Goal: Complete application form: Complete application form

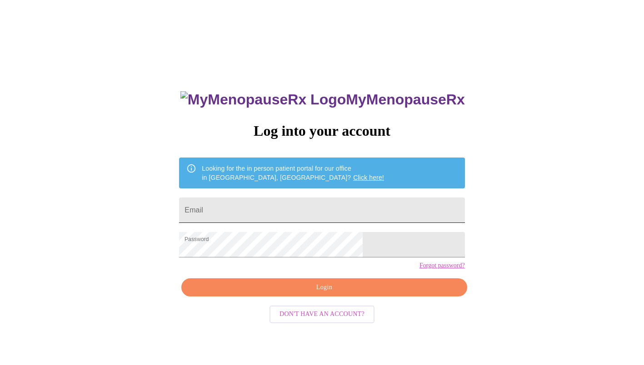
click at [256, 203] on input "Email" at bounding box center [321, 210] width 285 height 25
type input "[PERSON_NAME][EMAIL_ADDRESS][PERSON_NAME][DOMAIN_NAME]"
click at [302, 293] on span "Login" at bounding box center [324, 287] width 264 height 11
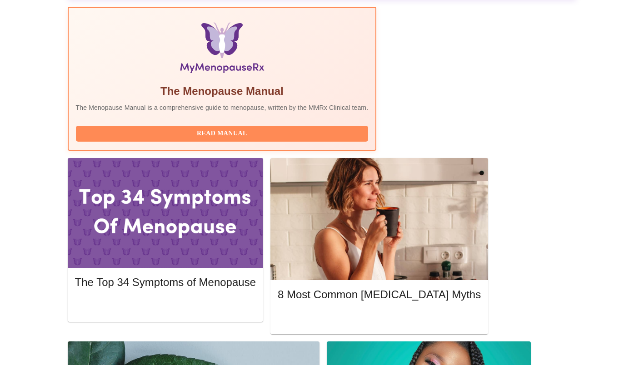
scroll to position [300, 0]
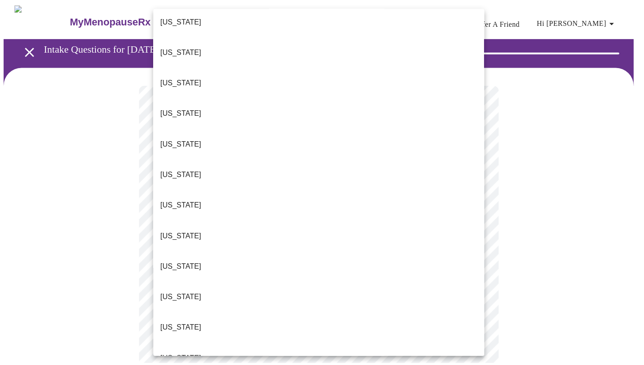
scroll to position [440, 0]
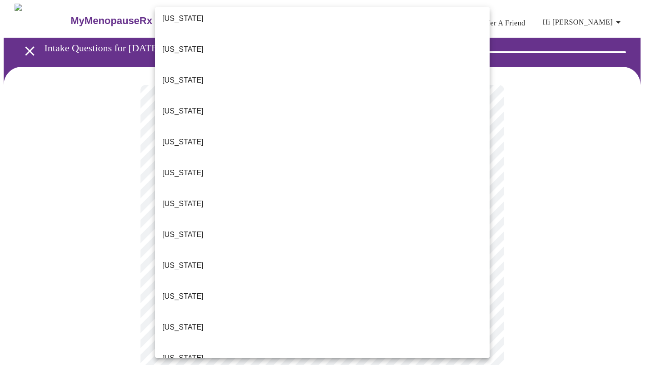
click at [401, 219] on li "[US_STATE]" at bounding box center [322, 234] width 334 height 31
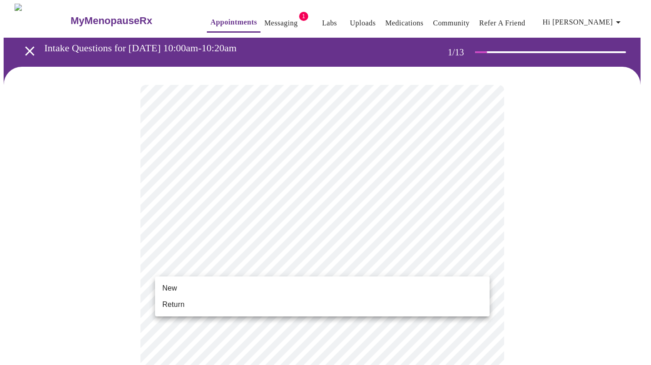
click at [293, 305] on li "Return" at bounding box center [322, 305] width 334 height 16
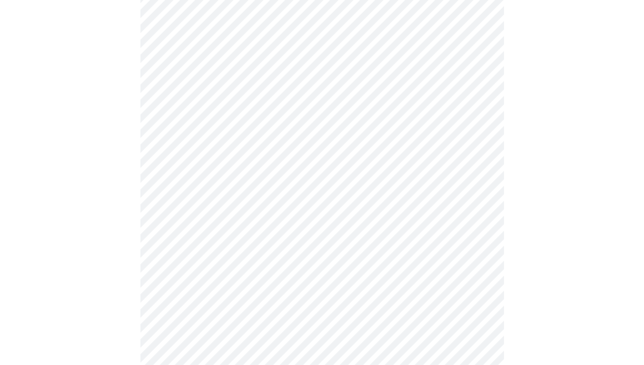
scroll to position [0, 0]
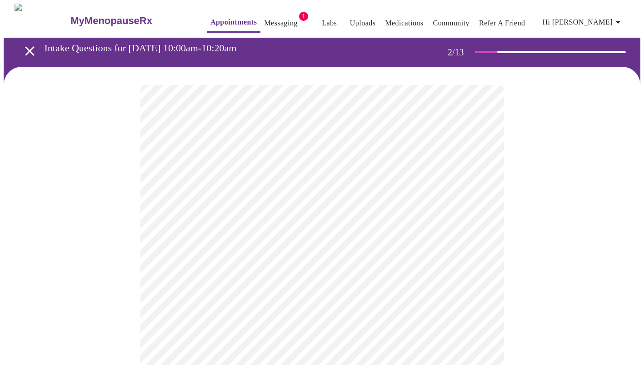
click at [479, 189] on body "MyMenopauseRx Appointments Messaging 1 Labs Uploads Medications Community Refer…" at bounding box center [322, 277] width 636 height 546
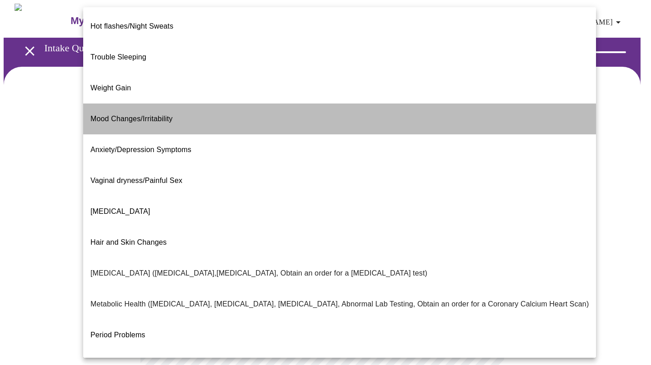
click at [394, 104] on li "Mood Changes/Irritability" at bounding box center [339, 119] width 512 height 31
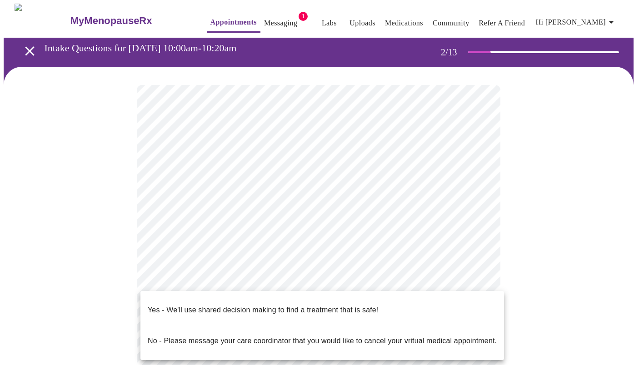
click at [395, 284] on body "MyMenopauseRx Appointments Messaging 1 Labs Uploads Medications Community Refer…" at bounding box center [322, 274] width 636 height 541
click at [368, 305] on p "Yes - We'll use shared decision making to find a treatment that is safe!" at bounding box center [263, 310] width 230 height 11
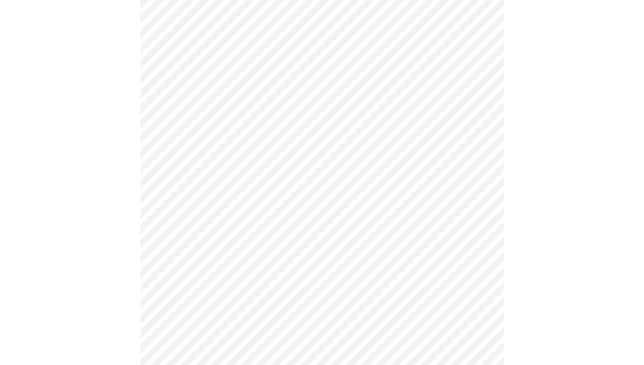
scroll to position [102, 0]
click at [475, 92] on body "MyMenopauseRx Appointments Messaging 1 Labs Uploads Medications Community Refer…" at bounding box center [322, 168] width 636 height 535
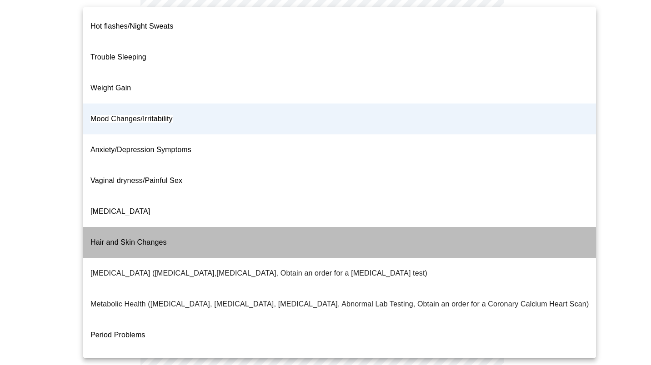
click at [472, 227] on li "Hair and Skin Changes" at bounding box center [339, 242] width 512 height 31
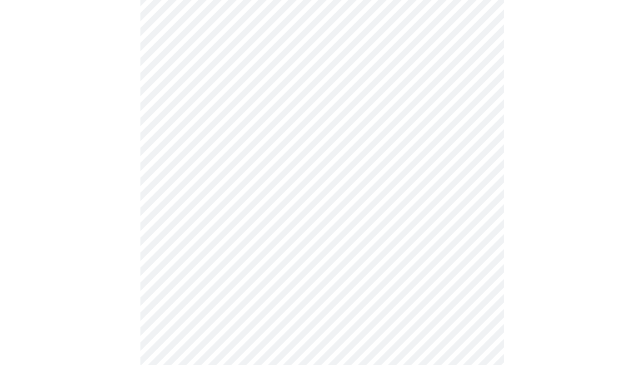
click at [472, 182] on li "Hair and Skin Changes" at bounding box center [335, 182] width 384 height 17
click at [483, 90] on body "MyMenopauseRx Appointments Messaging 1 Labs Uploads Medications Community Refer…" at bounding box center [322, 168] width 636 height 535
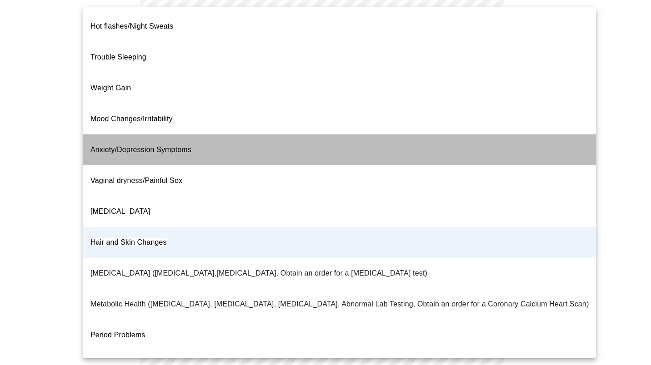
click at [412, 134] on li "Anxiety/Depression Symptoms" at bounding box center [339, 149] width 512 height 31
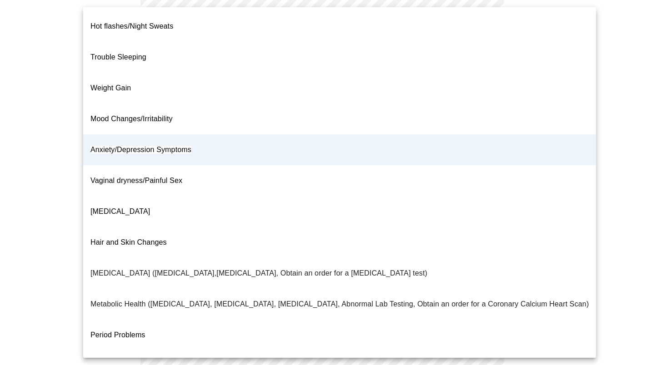
click at [482, 91] on body "MyMenopauseRx Appointments Messaging 1 Labs Uploads Medications Community Refer…" at bounding box center [325, 168] width 643 height 535
click at [469, 104] on li "Mood Changes/Irritability" at bounding box center [339, 119] width 512 height 31
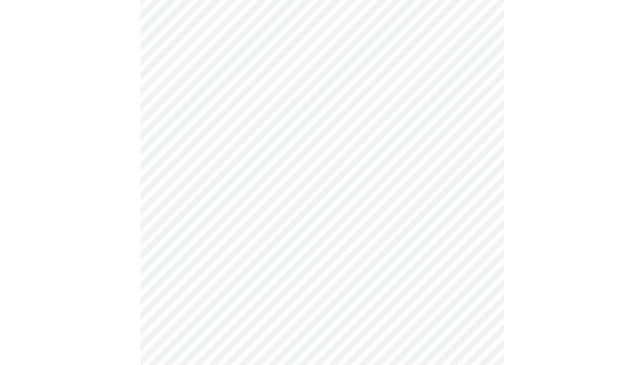
click at [482, 184] on body "MyMenopauseRx Appointments Messaging 1 Labs Uploads Medications Community Refer…" at bounding box center [322, 168] width 636 height 535
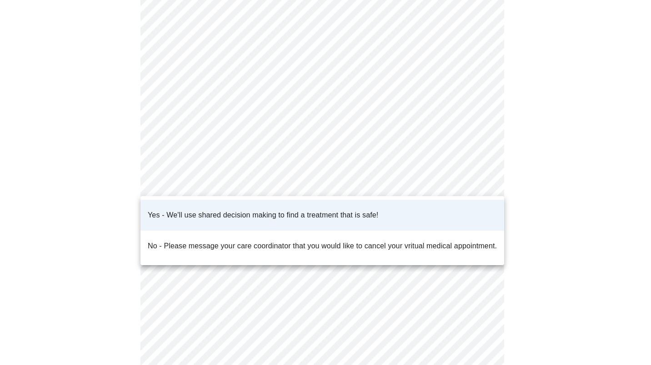
click at [482, 184] on div at bounding box center [325, 182] width 651 height 365
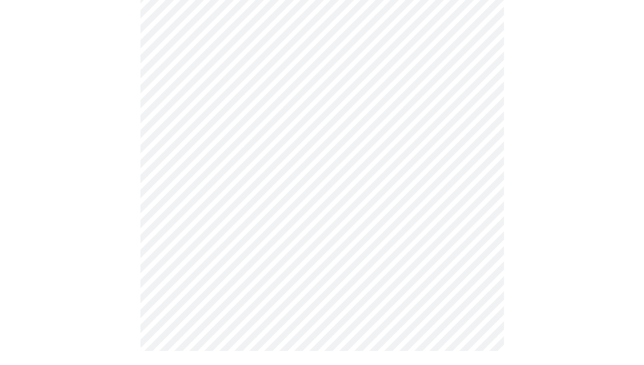
scroll to position [0, 0]
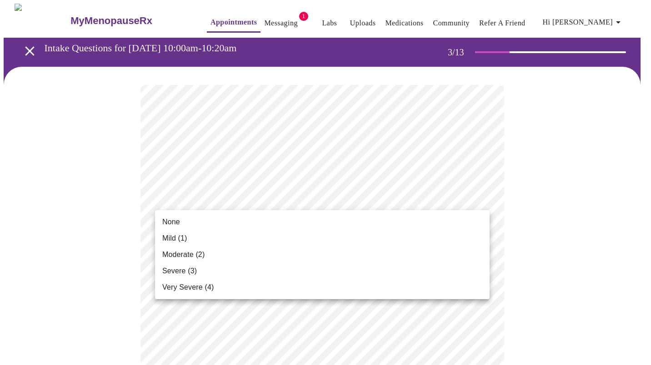
click at [430, 255] on li "Moderate (2)" at bounding box center [322, 255] width 334 height 16
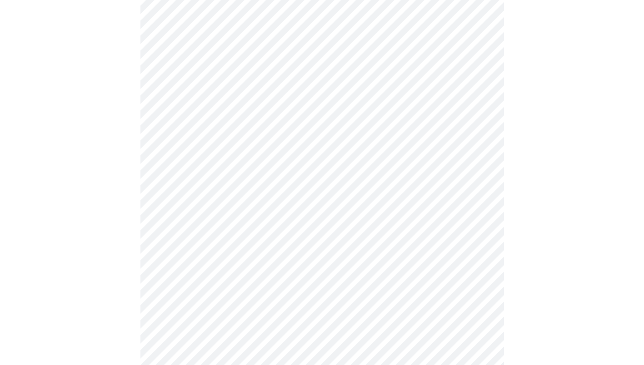
scroll to position [117, 0]
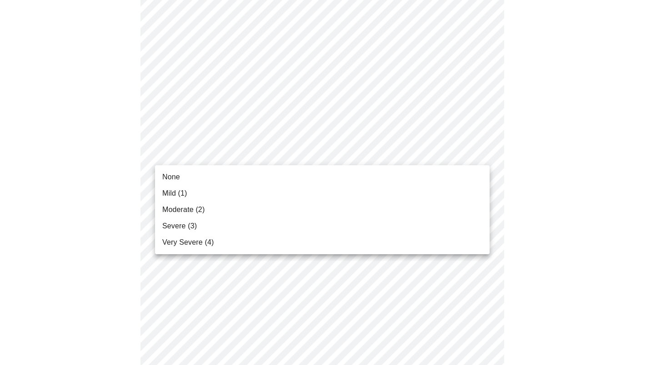
click at [378, 188] on li "Mild (1)" at bounding box center [322, 193] width 334 height 16
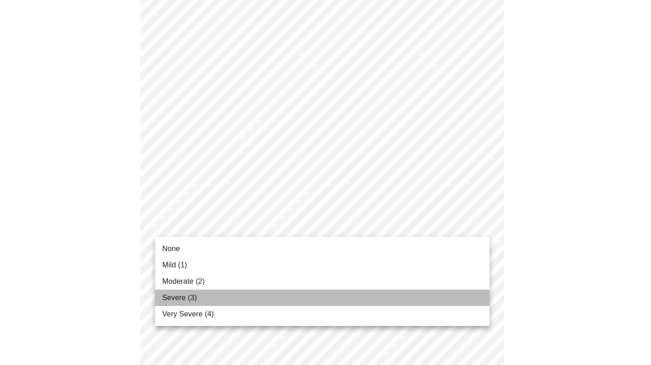
click at [326, 292] on li "Severe (3)" at bounding box center [322, 298] width 334 height 16
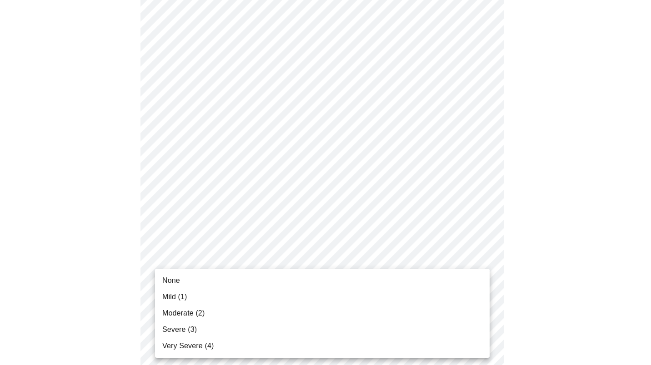
click at [308, 317] on li "Moderate (2)" at bounding box center [322, 313] width 334 height 16
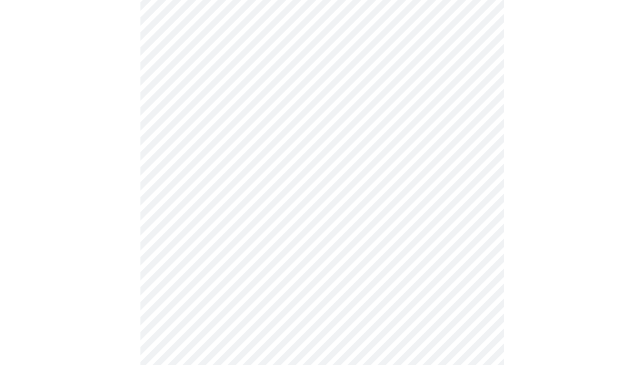
scroll to position [270, 0]
click at [436, 202] on body "MyMenopauseRx Appointments Messaging 1 Labs Uploads Medications Community Refer…" at bounding box center [322, 313] width 636 height 1158
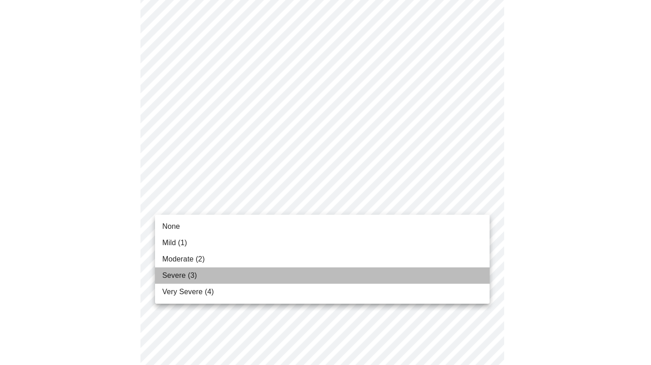
click at [344, 278] on li "Severe (3)" at bounding box center [322, 276] width 334 height 16
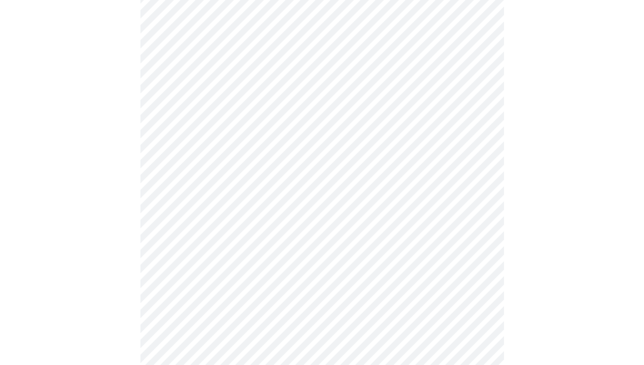
click at [348, 261] on body "MyMenopauseRx Appointments Messaging 1 Labs Uploads Medications Community Refer…" at bounding box center [322, 306] width 636 height 1145
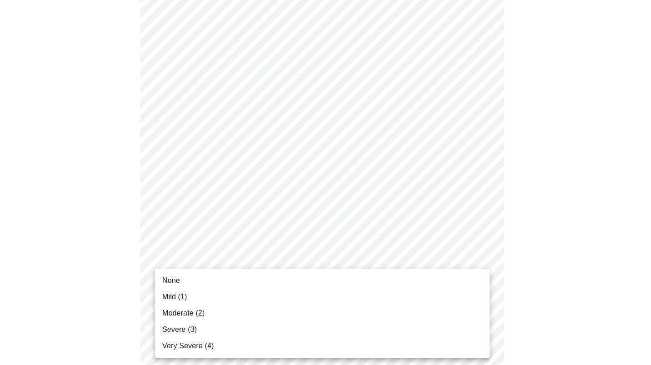
click at [319, 314] on li "Moderate (2)" at bounding box center [322, 313] width 334 height 16
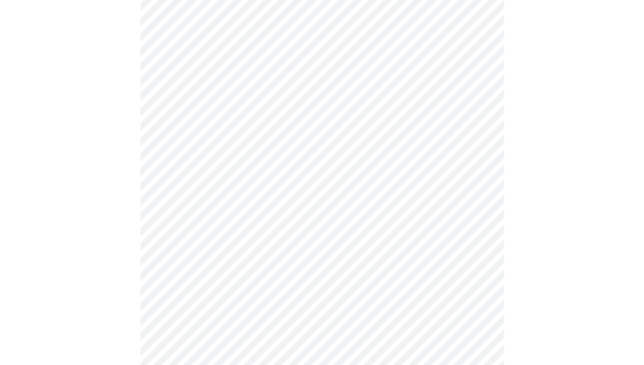
scroll to position [498, 0]
click at [389, 107] on body "MyMenopauseRx Appointments Messaging 1 Labs Uploads Medications Community Refer…" at bounding box center [322, 72] width 636 height 1132
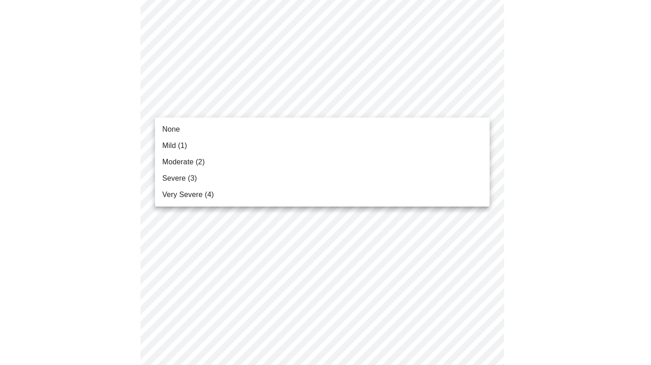
click at [349, 165] on li "Moderate (2)" at bounding box center [322, 162] width 334 height 16
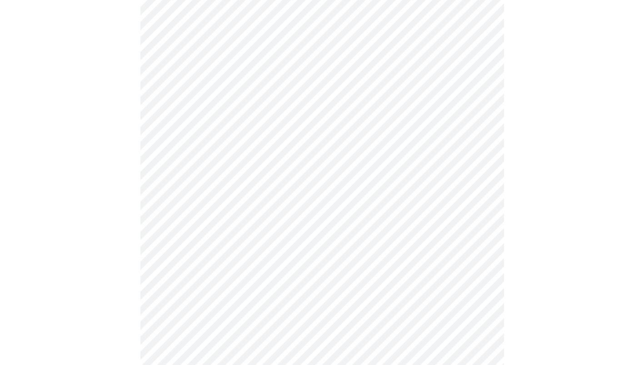
click at [353, 184] on body "MyMenopauseRx Appointments Messaging 1 Labs Uploads Medications Community Refer…" at bounding box center [322, 65] width 636 height 1119
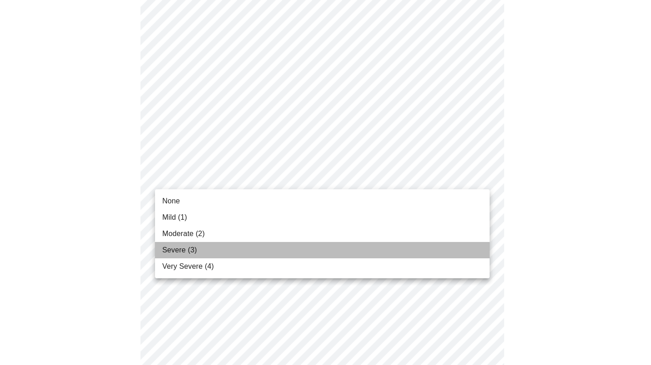
click at [322, 245] on li "Severe (3)" at bounding box center [322, 250] width 334 height 16
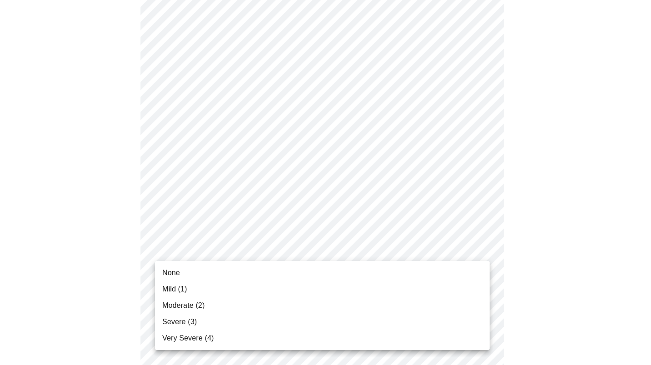
click at [316, 243] on body "MyMenopauseRx Appointments Messaging 1 Labs Uploads Medications Community Refer…" at bounding box center [325, 59] width 643 height 1107
click at [291, 305] on li "Moderate (2)" at bounding box center [322, 306] width 334 height 16
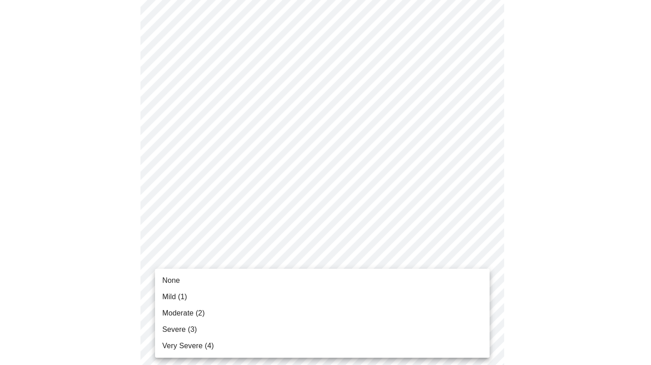
click at [280, 322] on body "MyMenopauseRx Appointments Messaging 1 Labs Uploads Medications Community Refer…" at bounding box center [325, 53] width 643 height 1094
click at [265, 329] on li "Severe (3)" at bounding box center [322, 330] width 334 height 16
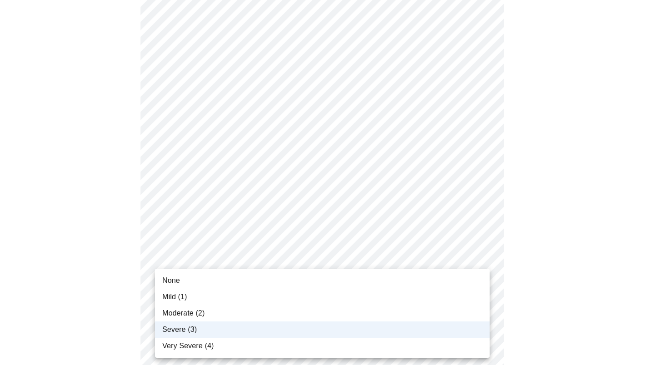
click at [265, 317] on body "MyMenopauseRx Appointments Messaging 1 Labs Uploads Medications Community Refer…" at bounding box center [325, 46] width 643 height 1081
click at [256, 309] on li "Moderate (2)" at bounding box center [322, 313] width 334 height 16
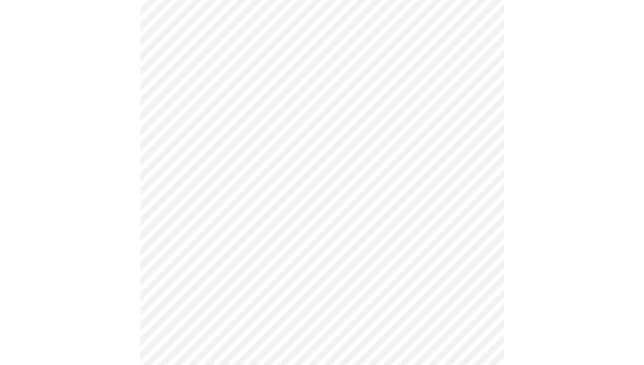
scroll to position [622, 0]
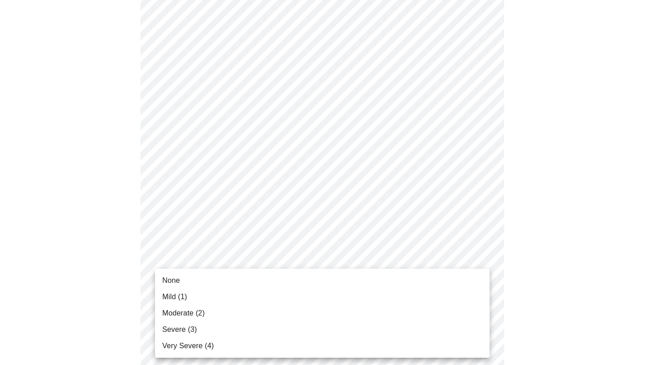
click at [326, 299] on li "Mild (1)" at bounding box center [322, 297] width 334 height 16
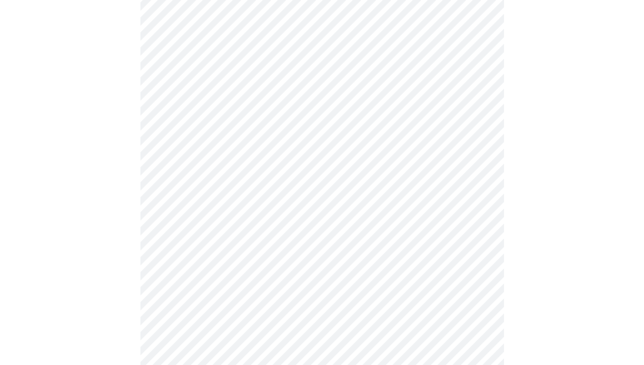
drag, startPoint x: 643, startPoint y: 280, endPoint x: 652, endPoint y: 316, distance: 37.0
drag, startPoint x: 652, startPoint y: 316, endPoint x: 610, endPoint y: 223, distance: 102.7
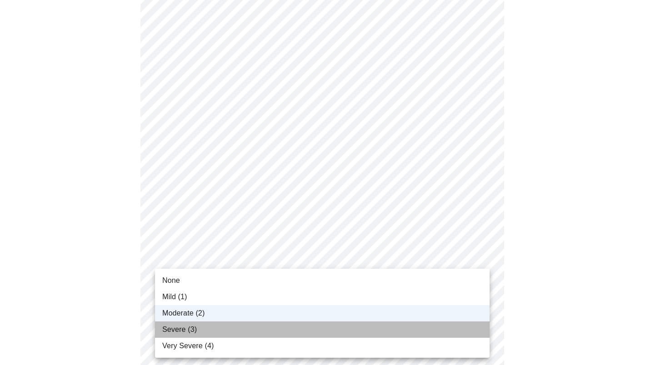
click at [315, 327] on li "Severe (3)" at bounding box center [322, 330] width 334 height 16
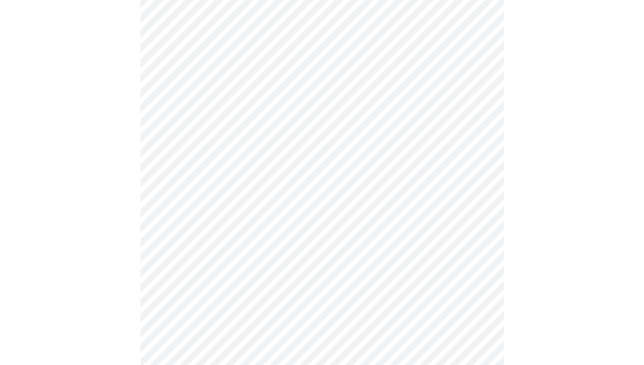
scroll to position [296, 0]
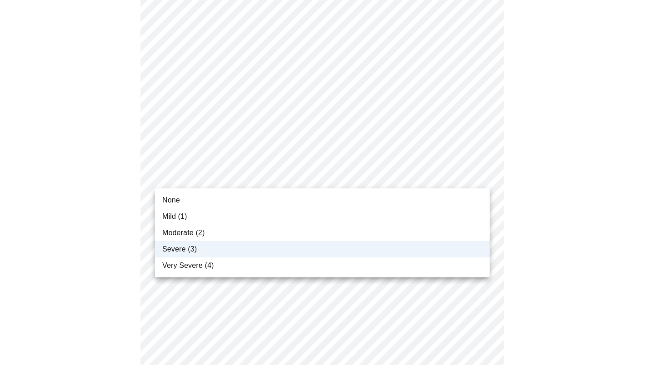
click at [406, 177] on body "MyMenopauseRx Appointments Messaging 1 Labs Uploads Medications Community Refer…" at bounding box center [325, 241] width 643 height 1069
click at [349, 233] on li "Moderate (2)" at bounding box center [322, 233] width 334 height 16
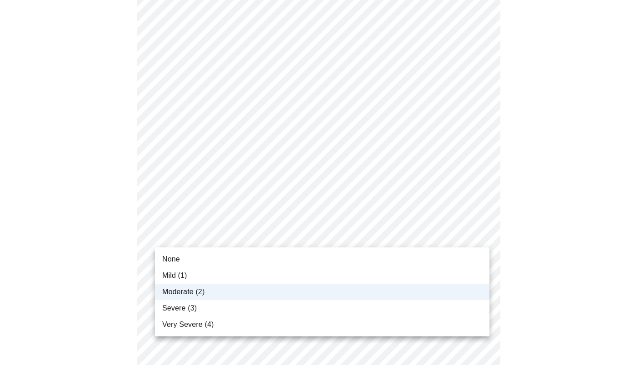
click at [417, 230] on body "MyMenopauseRx Appointments Messaging 1 Labs Uploads Medications Community Refer…" at bounding box center [322, 241] width 636 height 1069
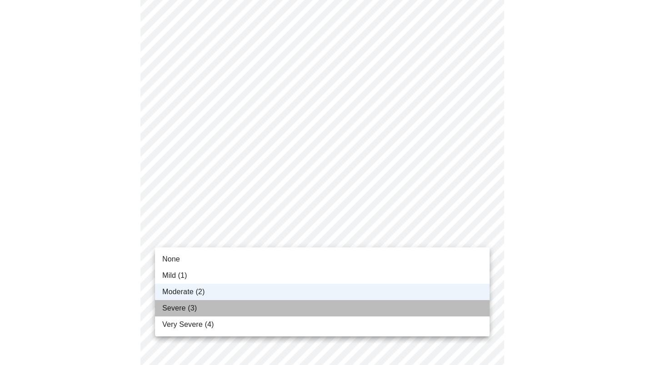
click at [362, 311] on li "Severe (3)" at bounding box center [322, 308] width 334 height 16
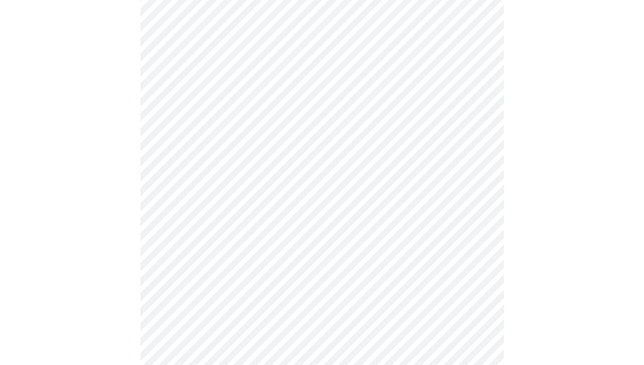
scroll to position [302, 0]
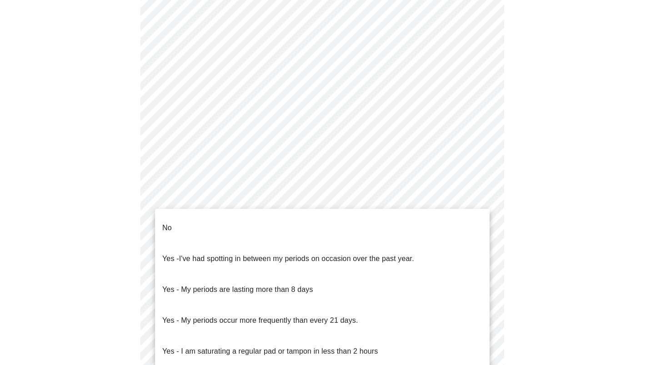
click at [447, 211] on body "MyMenopauseRx Appointments Messaging 1 Labs Uploads Medications Community Refer…" at bounding box center [325, 132] width 643 height 860
click at [421, 217] on li "No" at bounding box center [322, 228] width 334 height 31
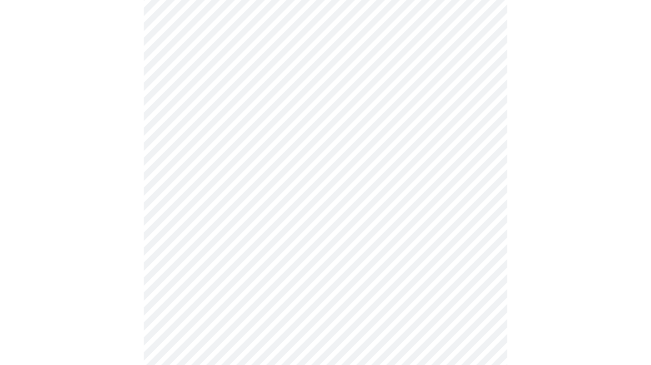
click at [463, 271] on body "MyMenopauseRx Appointments Messaging 1 Labs Uploads Medications Community Refer…" at bounding box center [325, 129] width 643 height 854
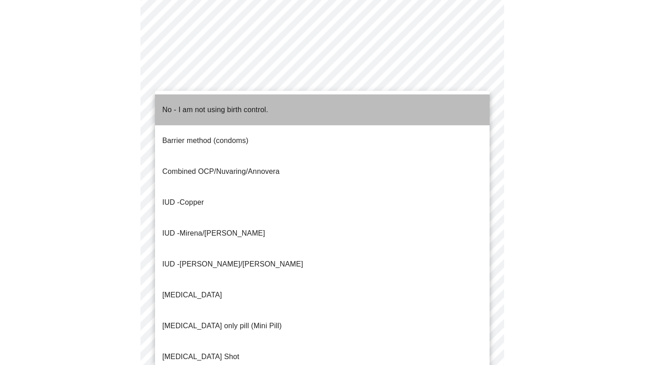
click at [374, 100] on li "No - I am not using birth control." at bounding box center [322, 109] width 334 height 31
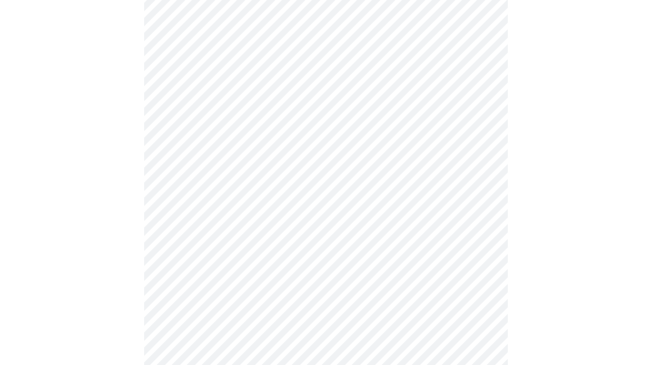
scroll to position [484, 0]
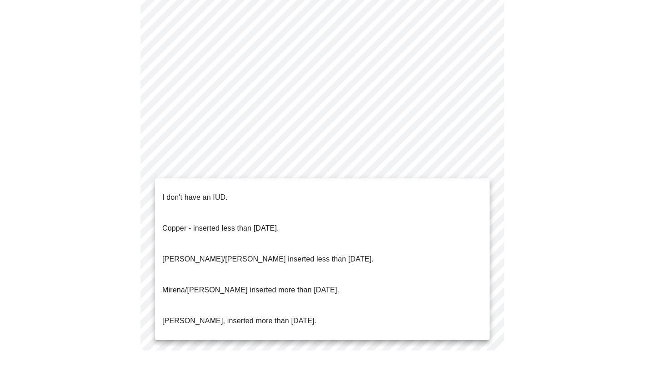
click at [379, 186] on li "I don't have an IUD." at bounding box center [322, 197] width 334 height 31
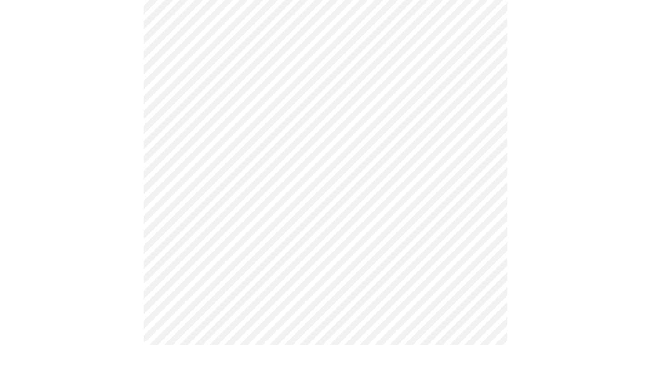
scroll to position [478, 0]
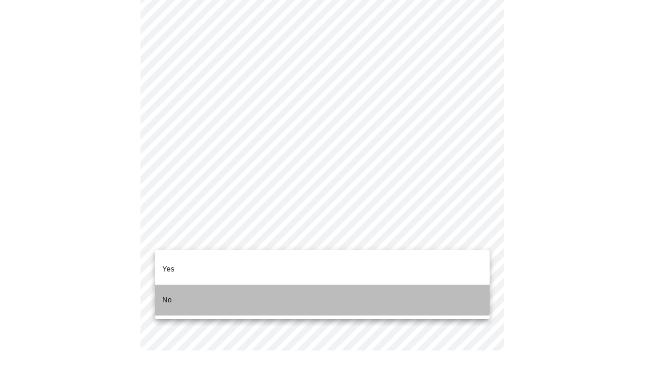
click at [309, 288] on li "No" at bounding box center [322, 300] width 334 height 31
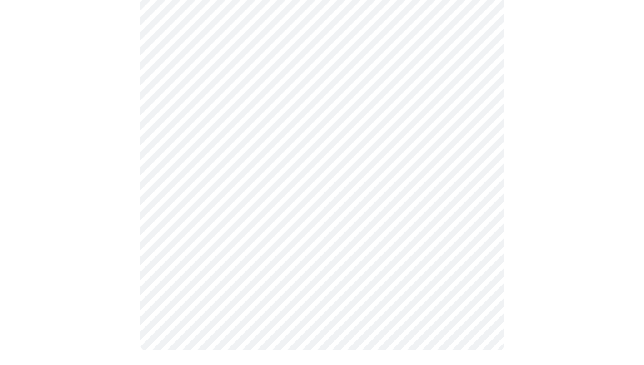
scroll to position [0, 0]
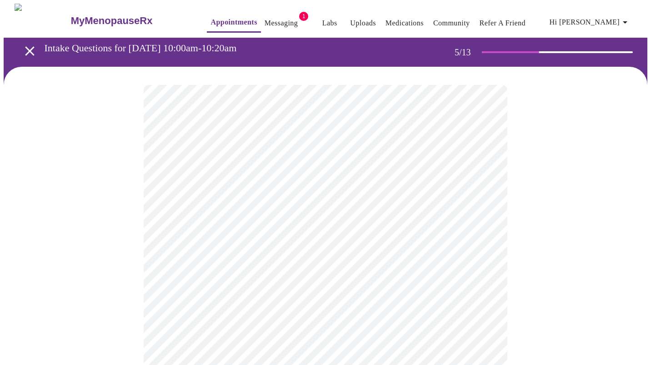
click at [451, 314] on body "MyMenopauseRx Appointments Messaging 1 Labs Uploads Medications Community Refer…" at bounding box center [325, 339] width 643 height 671
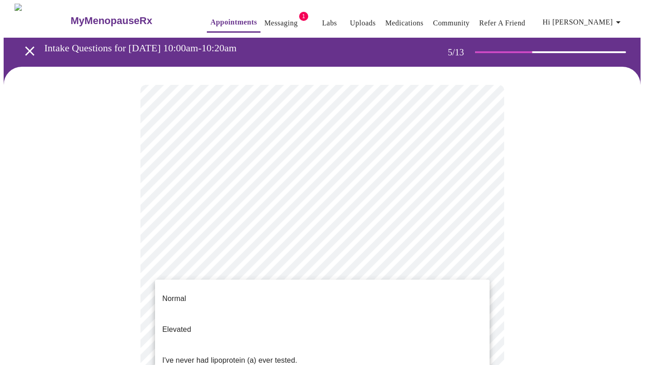
click at [545, 281] on div at bounding box center [325, 182] width 651 height 365
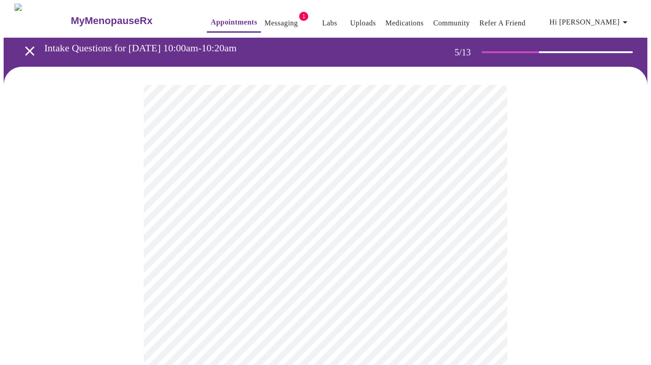
click at [387, 315] on body "MyMenopauseRx Appointments Messaging 1 Labs Uploads Medications Community Refer…" at bounding box center [325, 339] width 643 height 671
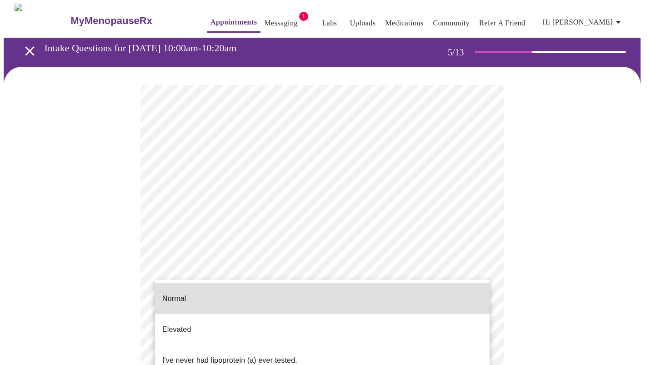
click at [330, 345] on li "I've never had lipoprotein (a) ever tested." at bounding box center [322, 360] width 334 height 31
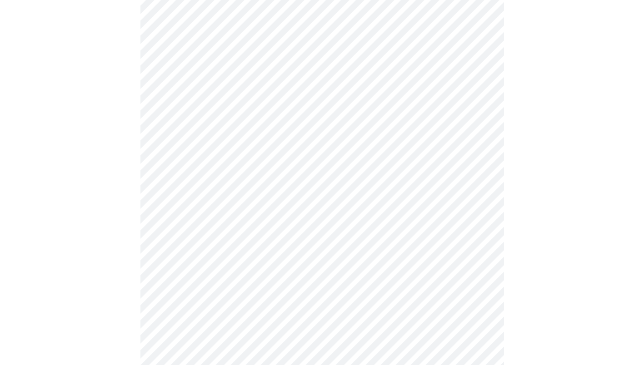
scroll to position [2225, 0]
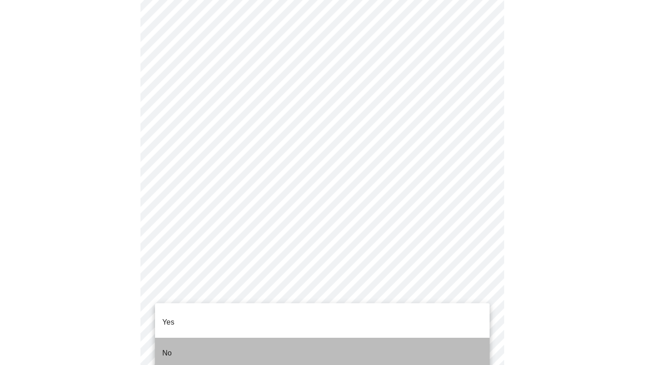
click at [356, 345] on li "No" at bounding box center [322, 353] width 334 height 31
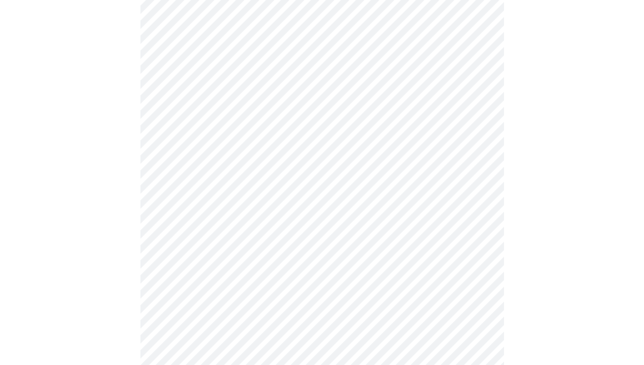
scroll to position [0, 0]
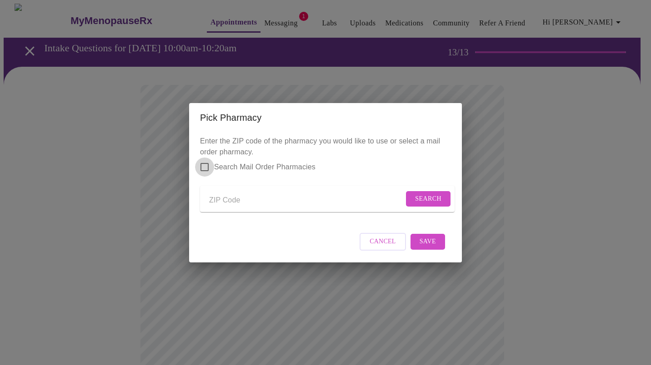
click at [204, 161] on input "Search Mail Order Pharmacies" at bounding box center [204, 167] width 19 height 19
checkbox input "true"
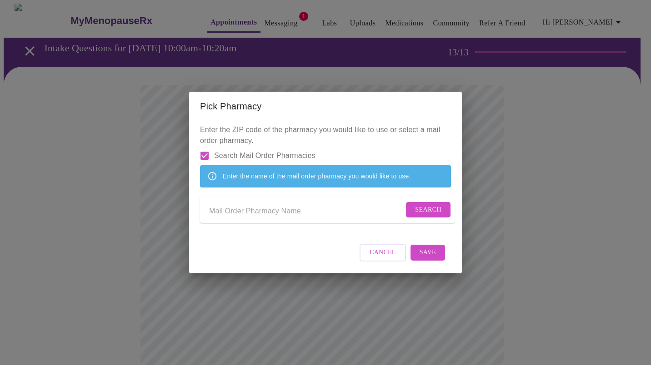
click at [217, 211] on input "Send a message to your care team" at bounding box center [306, 211] width 194 height 15
type input "Express Scripts"
click at [429, 214] on span "Search" at bounding box center [428, 209] width 26 height 11
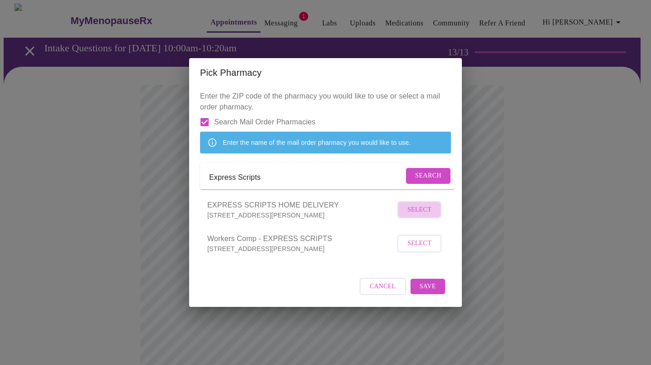
click at [405, 219] on button "Select" at bounding box center [419, 210] width 44 height 18
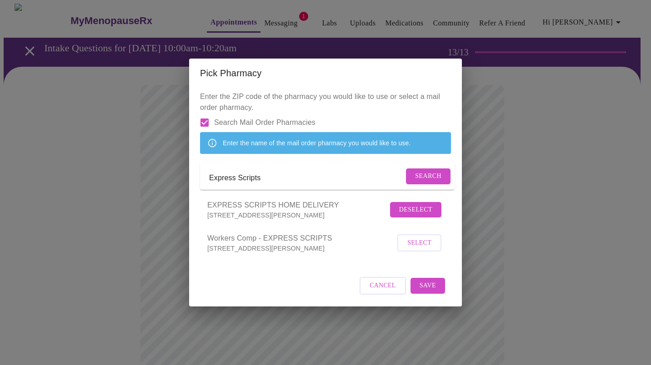
click at [424, 292] on span "Save" at bounding box center [427, 285] width 16 height 11
